Goal: Transaction & Acquisition: Book appointment/travel/reservation

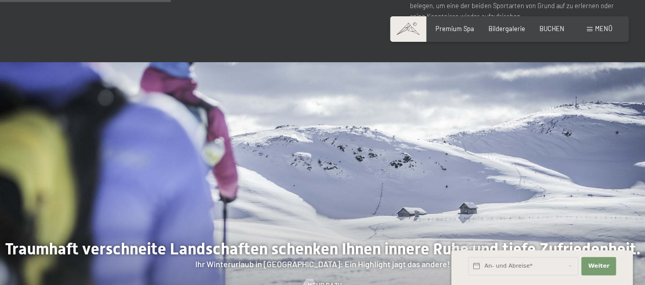
scroll to position [816, 0]
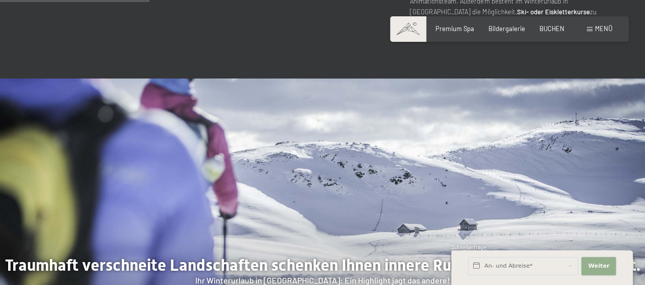
click at [596, 263] on span "Weiter" at bounding box center [598, 266] width 21 height 8
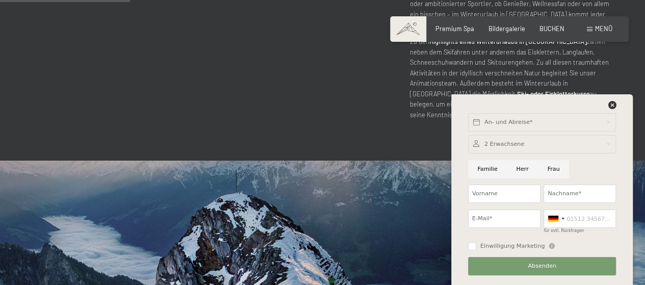
scroll to position [663, 0]
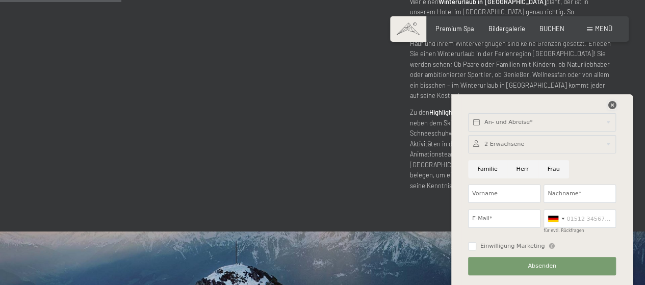
click at [611, 104] on icon at bounding box center [612, 105] width 8 height 8
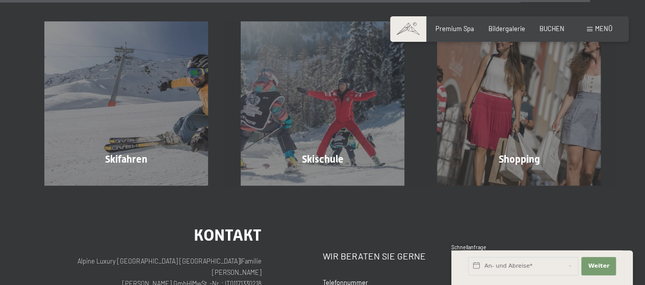
scroll to position [2692, 0]
click at [454, 28] on span "Premium Spa" at bounding box center [455, 27] width 39 height 8
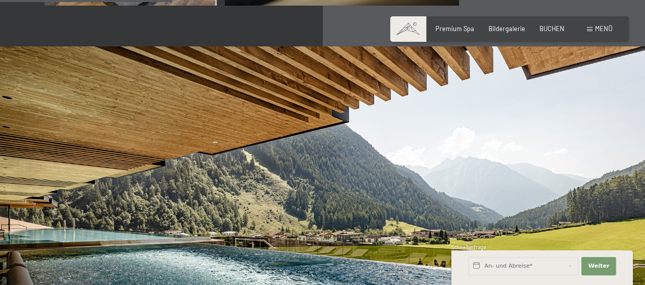
scroll to position [1530, 0]
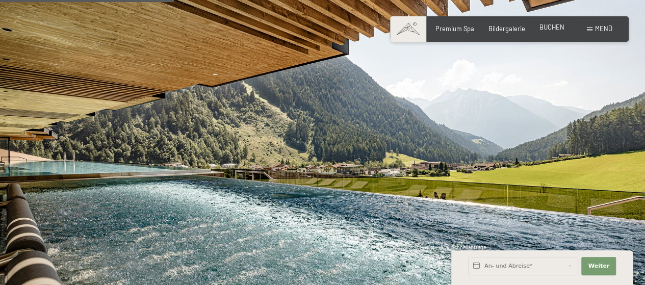
click at [560, 28] on span "BUCHEN" at bounding box center [552, 27] width 25 height 8
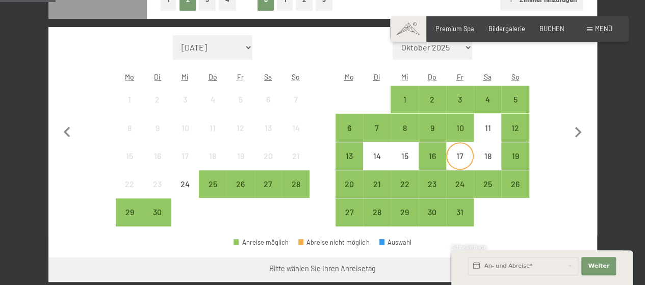
scroll to position [255, 0]
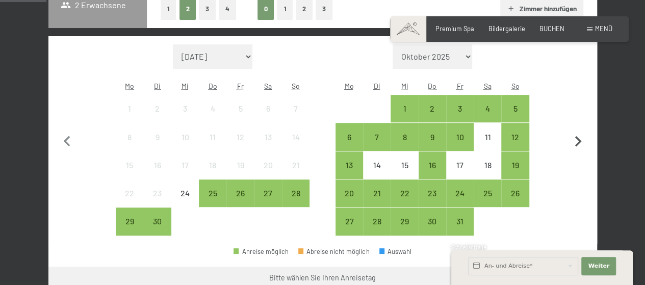
click at [577, 142] on icon "button" at bounding box center [578, 141] width 7 height 11
select select "2025-10-01"
select select "[DATE]"
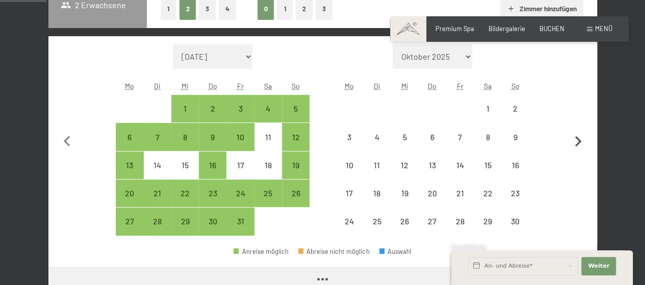
click at [577, 142] on icon "button" at bounding box center [578, 141] width 7 height 11
select select "[DATE]"
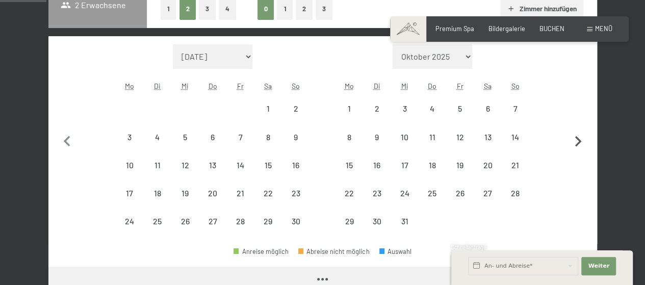
select select "[DATE]"
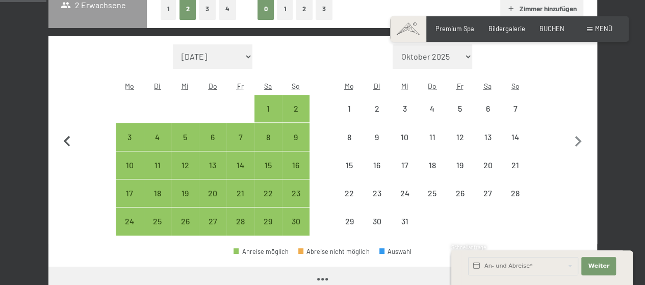
select select "[DATE]"
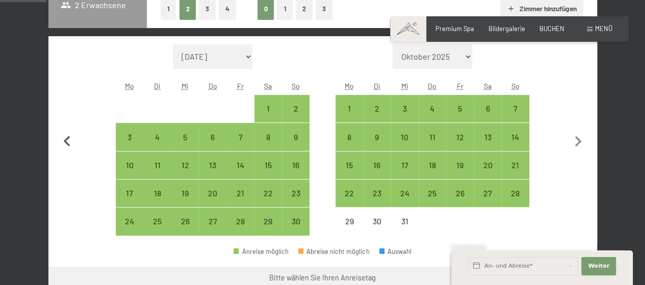
click at [72, 140] on icon "button" at bounding box center [67, 141] width 21 height 21
select select "2025-10-01"
select select "[DATE]"
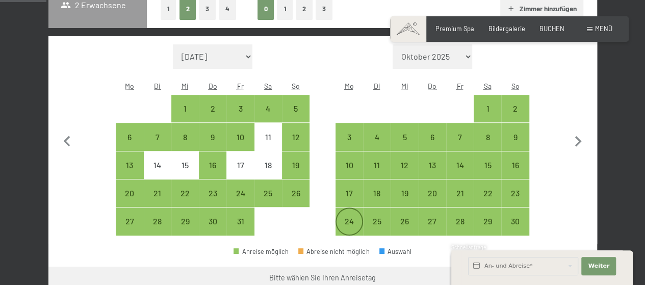
click at [348, 223] on div "24" at bounding box center [350, 230] width 26 height 26
select select "2025-10-01"
select select "[DATE]"
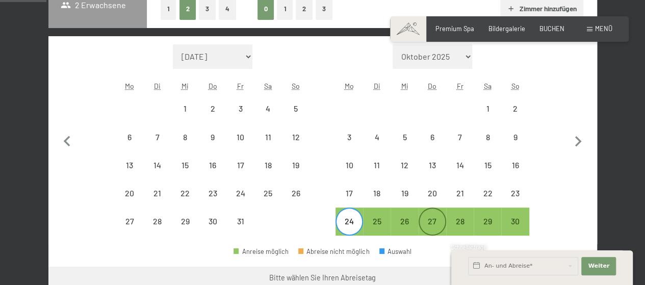
click at [435, 222] on div "27" at bounding box center [433, 230] width 26 height 26
select select "2025-10-01"
select select "[DATE]"
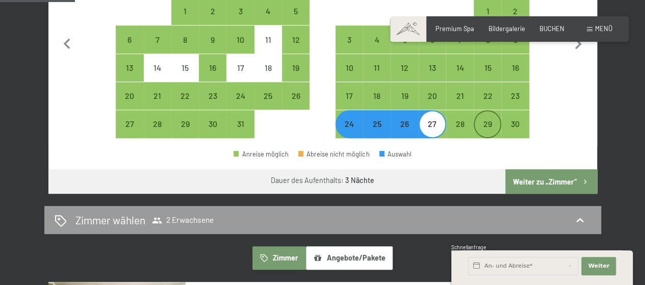
scroll to position [357, 0]
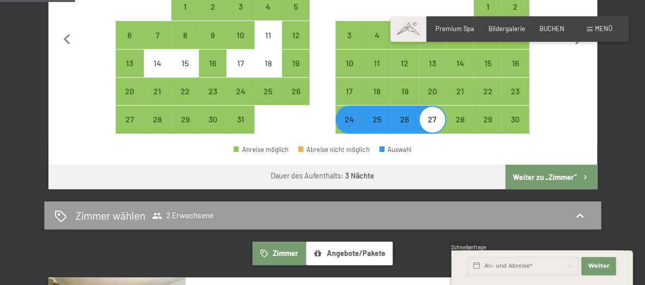
click at [566, 176] on button "Weiter zu „Zimmer“" at bounding box center [550, 177] width 91 height 24
select select "2025-10-01"
select select "[DATE]"
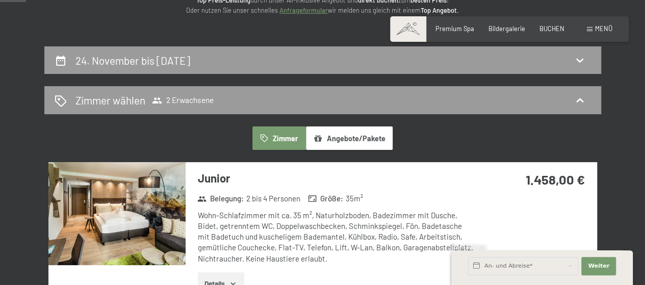
scroll to position [51, 0]
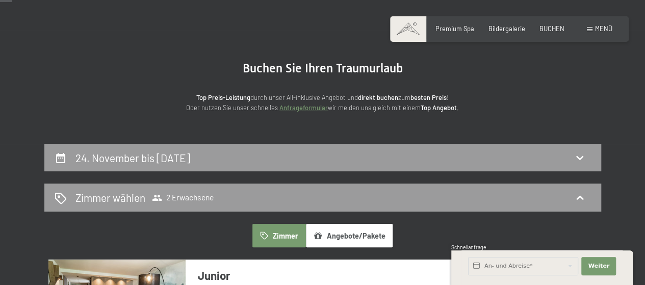
click at [350, 231] on button "Angebote/Pakete" at bounding box center [349, 235] width 87 height 23
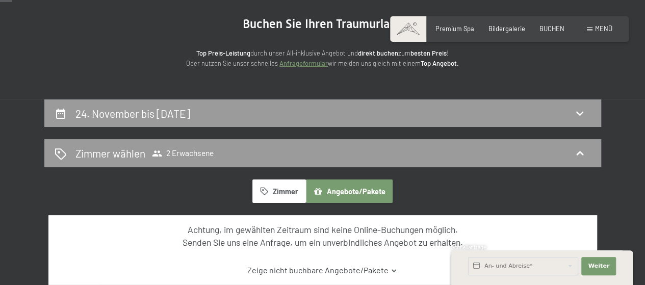
scroll to position [153, 0]
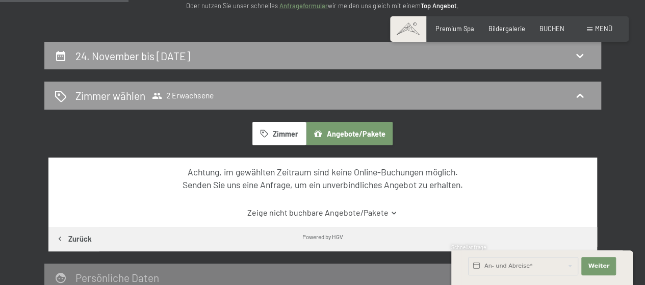
click at [369, 135] on button "Angebote/Pakete" at bounding box center [349, 133] width 87 height 23
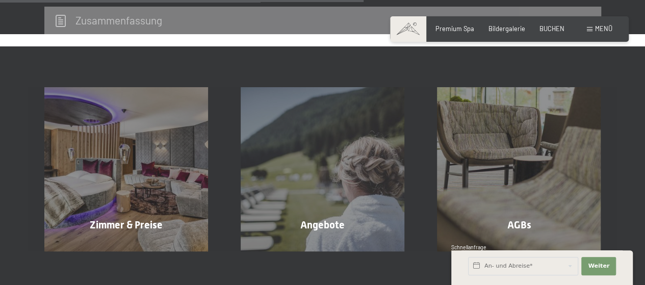
scroll to position [459, 0]
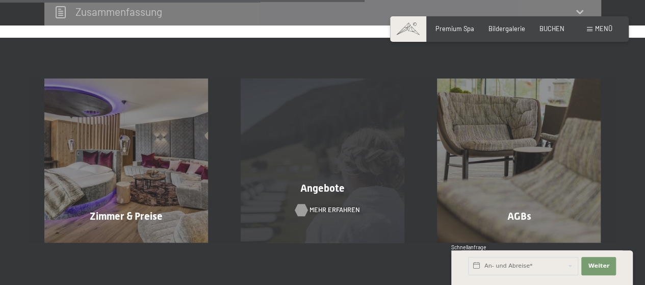
click at [327, 210] on span "Mehr erfahren" at bounding box center [335, 210] width 50 height 9
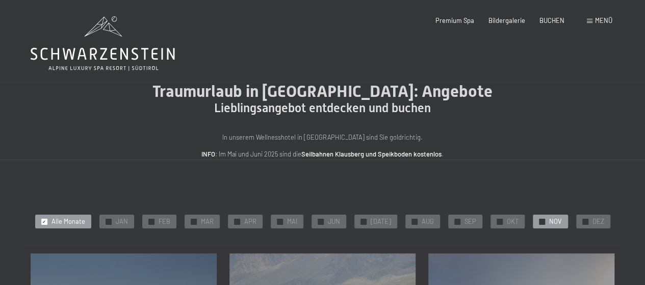
click at [551, 221] on span "NOV" at bounding box center [555, 221] width 13 height 9
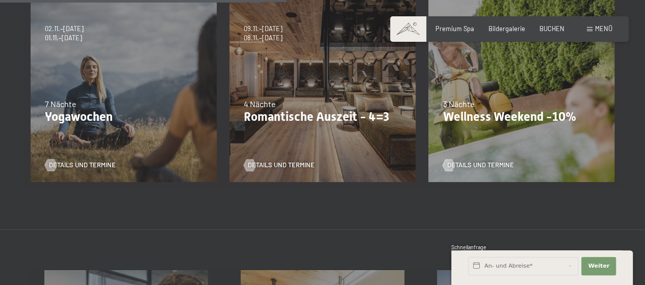
scroll to position [459, 0]
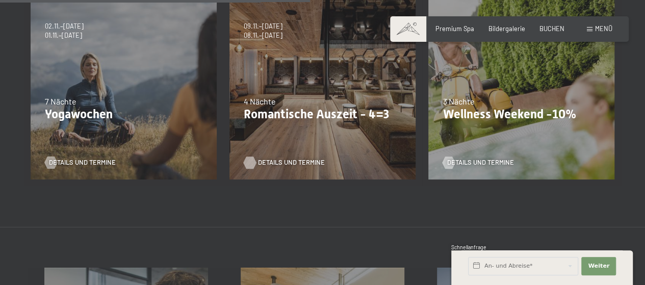
click at [294, 160] on span "Details und Termine" at bounding box center [291, 162] width 67 height 9
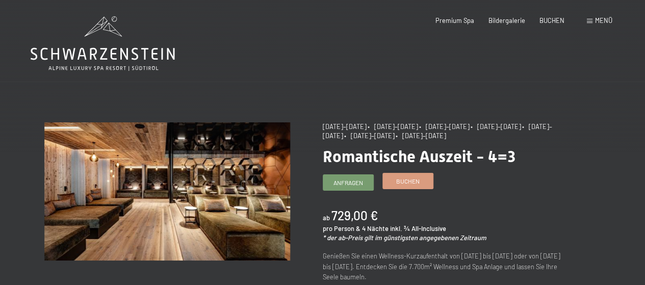
click at [412, 183] on span "Buchen" at bounding box center [407, 181] width 23 height 9
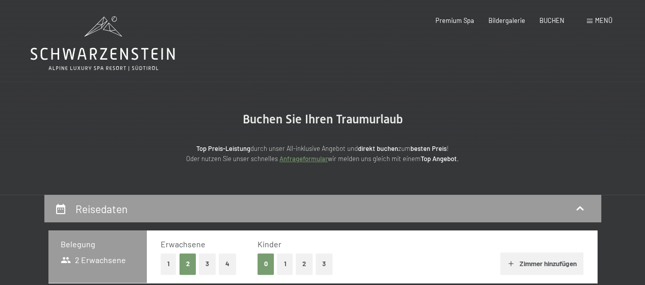
select select "[DATE]"
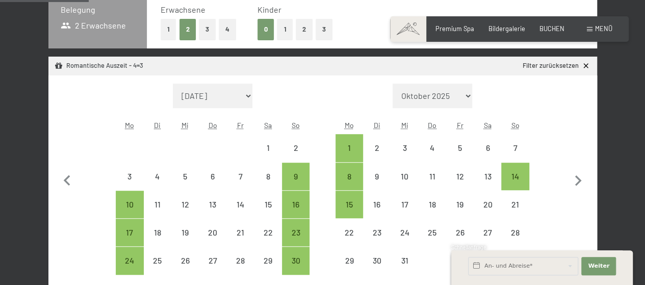
scroll to position [255, 0]
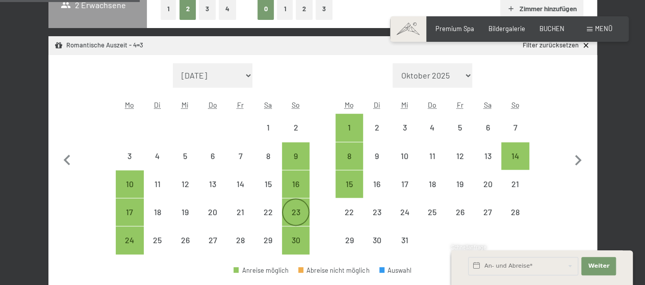
click at [300, 212] on div "23" at bounding box center [296, 221] width 26 height 26
select select "[DATE]"
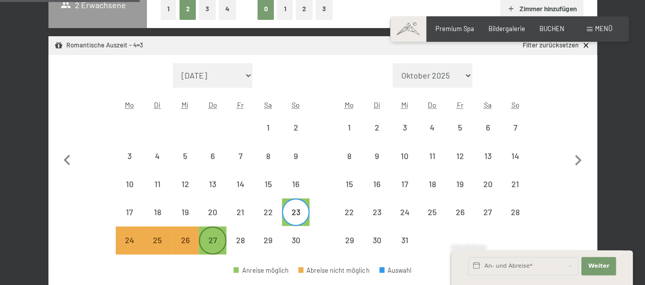
click at [218, 239] on div "27" at bounding box center [213, 249] width 26 height 26
select select "[DATE]"
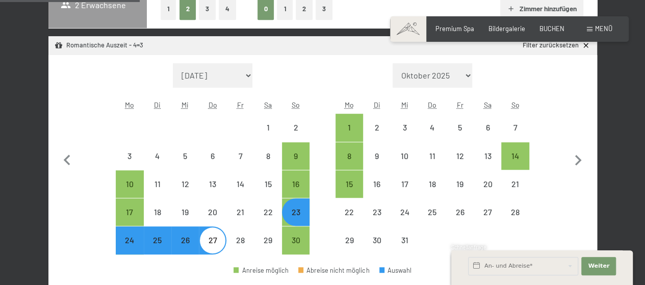
select select "[DATE]"
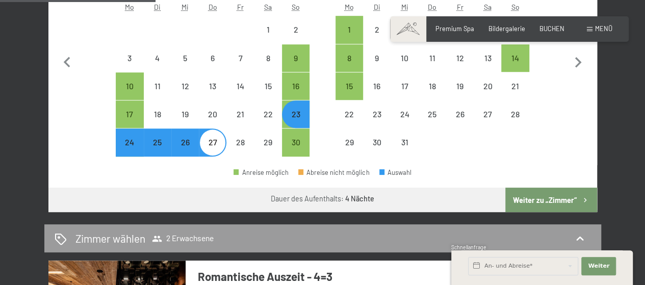
scroll to position [357, 0]
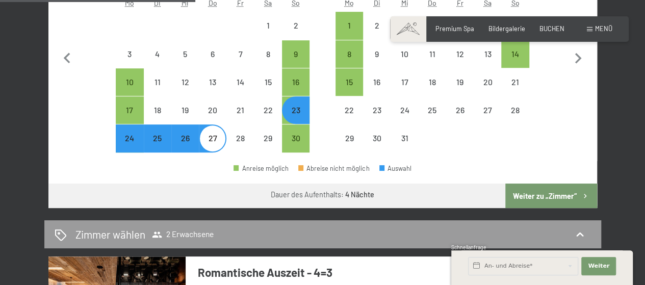
click at [555, 197] on button "Weiter zu „Zimmer“" at bounding box center [550, 196] width 91 height 24
select select "[DATE]"
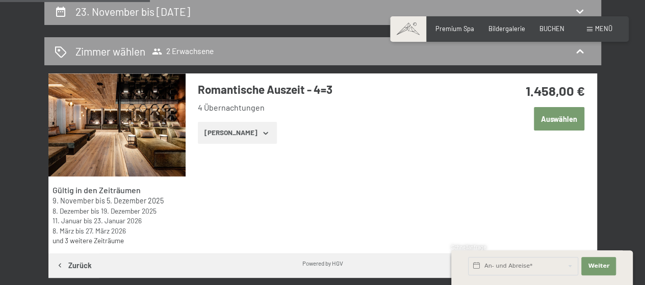
scroll to position [195, 0]
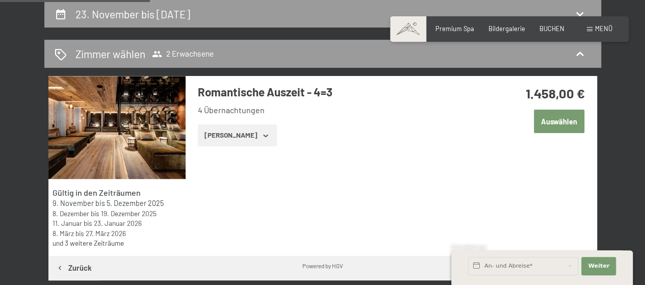
click at [262, 135] on icon "button" at bounding box center [266, 136] width 8 height 8
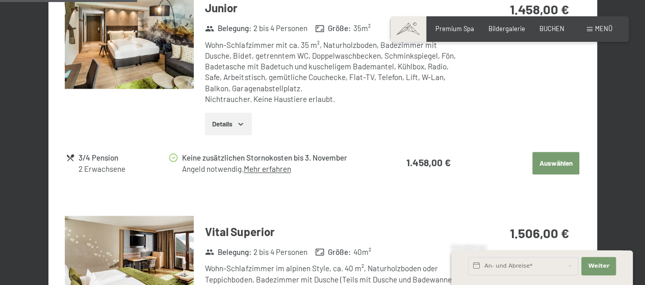
scroll to position [459, 0]
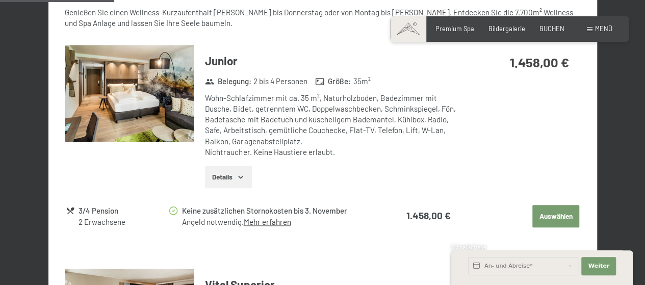
click at [552, 215] on button "Auswählen" at bounding box center [555, 216] width 47 height 22
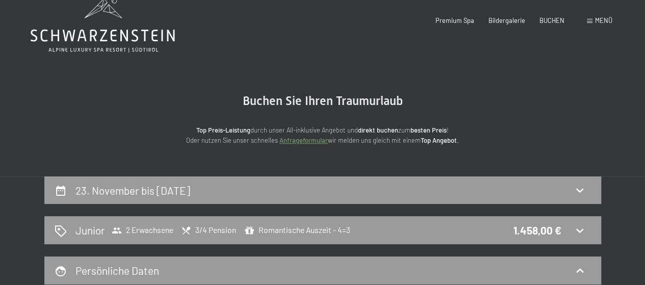
scroll to position [0, 0]
